Goal: Find specific page/section: Find specific page/section

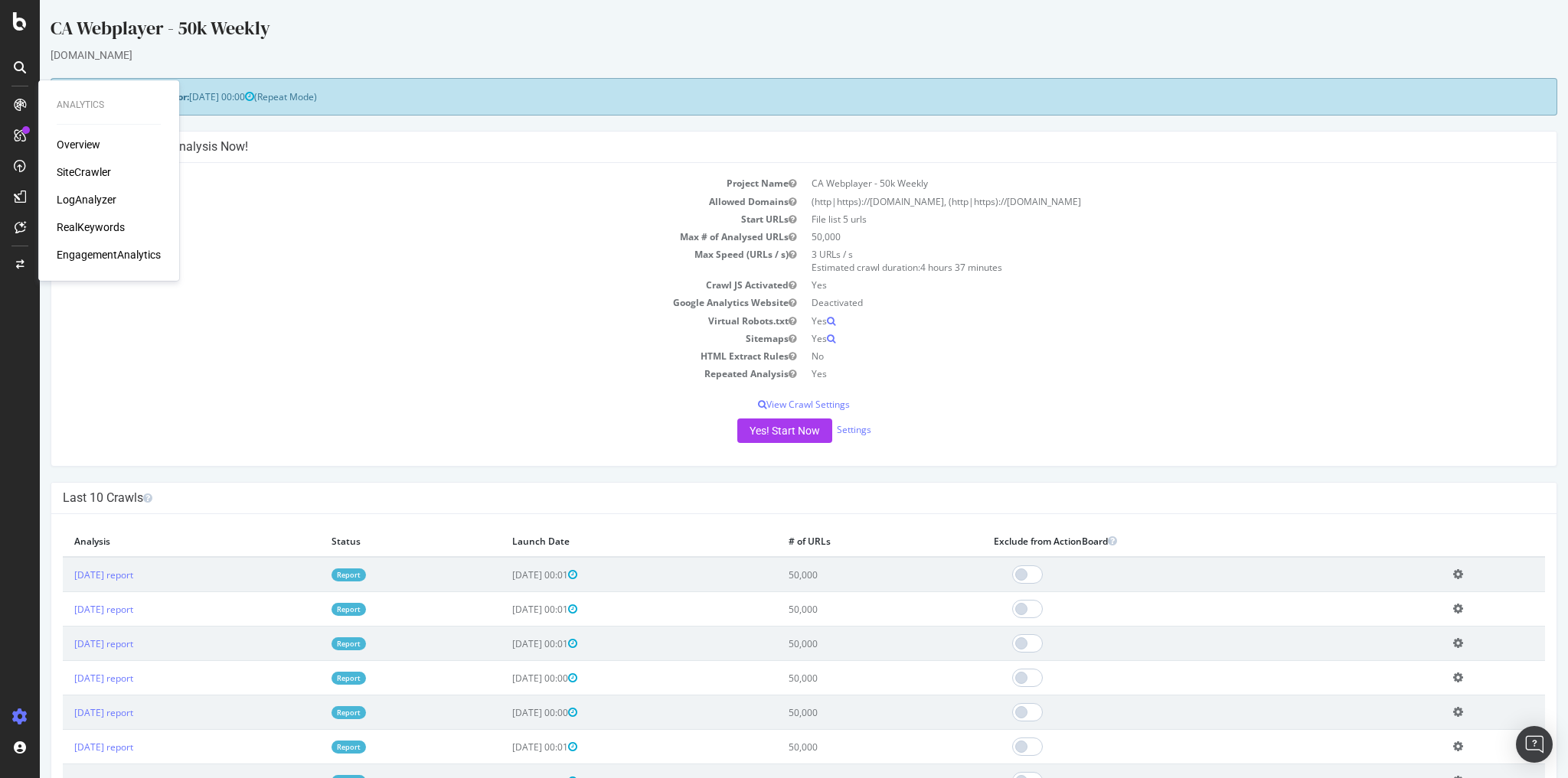
click at [86, 195] on div "LogAnalyzer" at bounding box center [85, 200] width 59 height 16
